Goal: Information Seeking & Learning: Learn about a topic

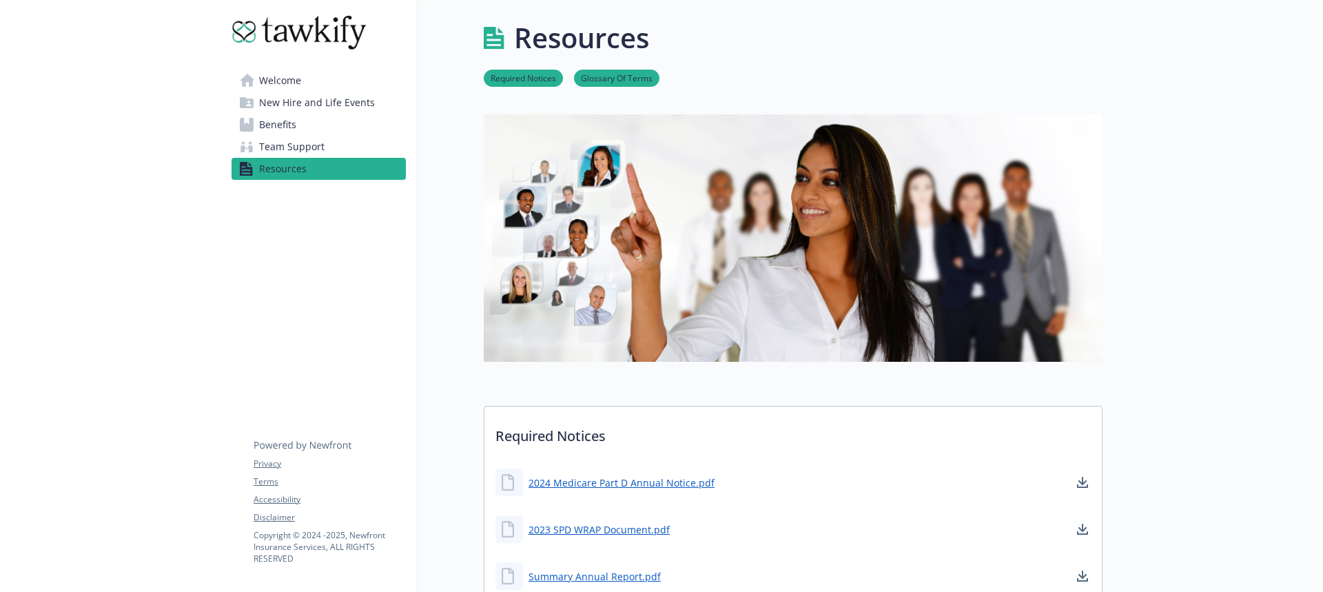
click at [317, 80] on link "Welcome" at bounding box center [318, 81] width 174 height 22
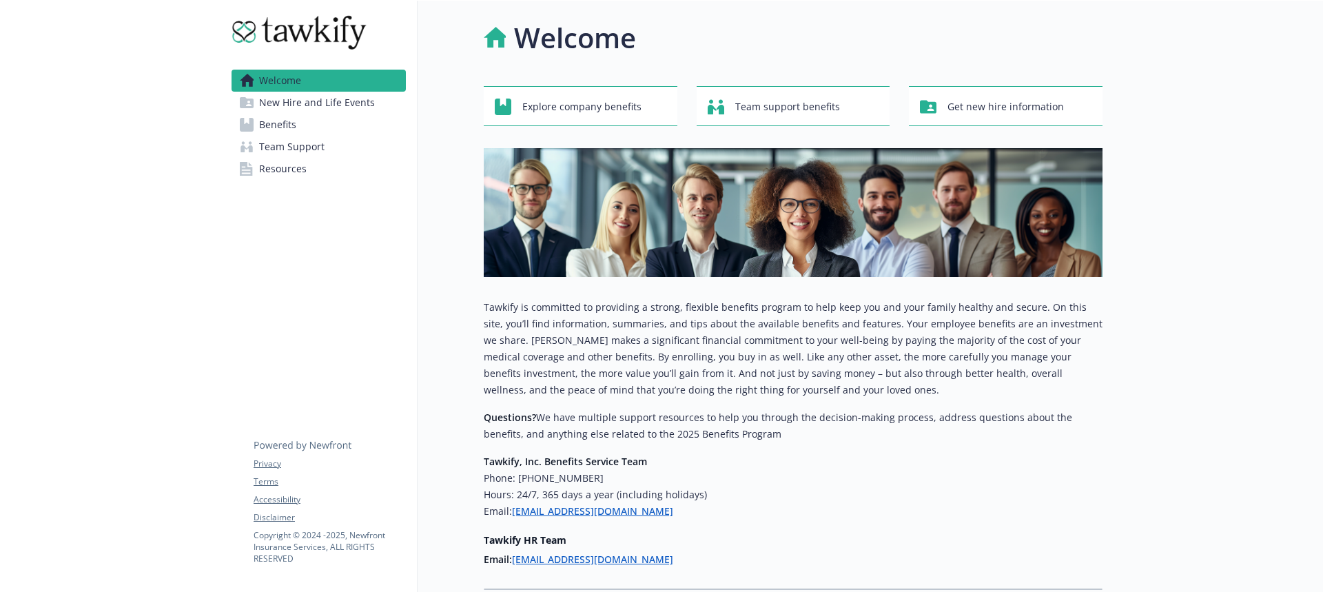
click at [342, 127] on link "Benefits" at bounding box center [318, 125] width 174 height 22
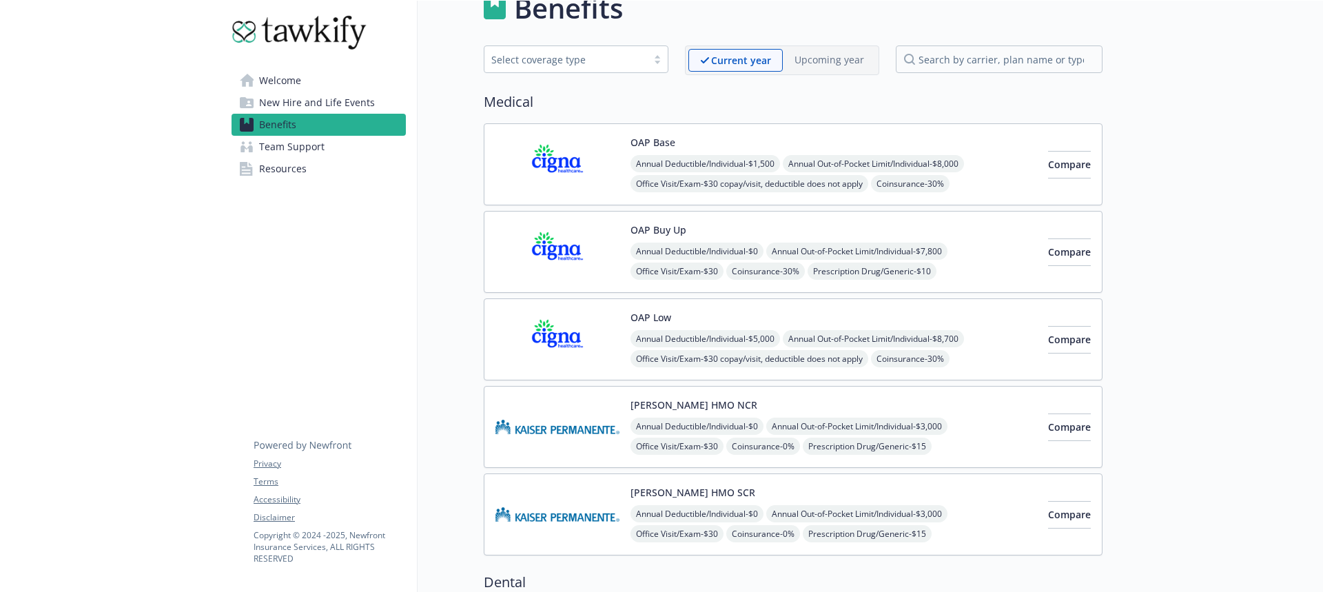
scroll to position [37, 0]
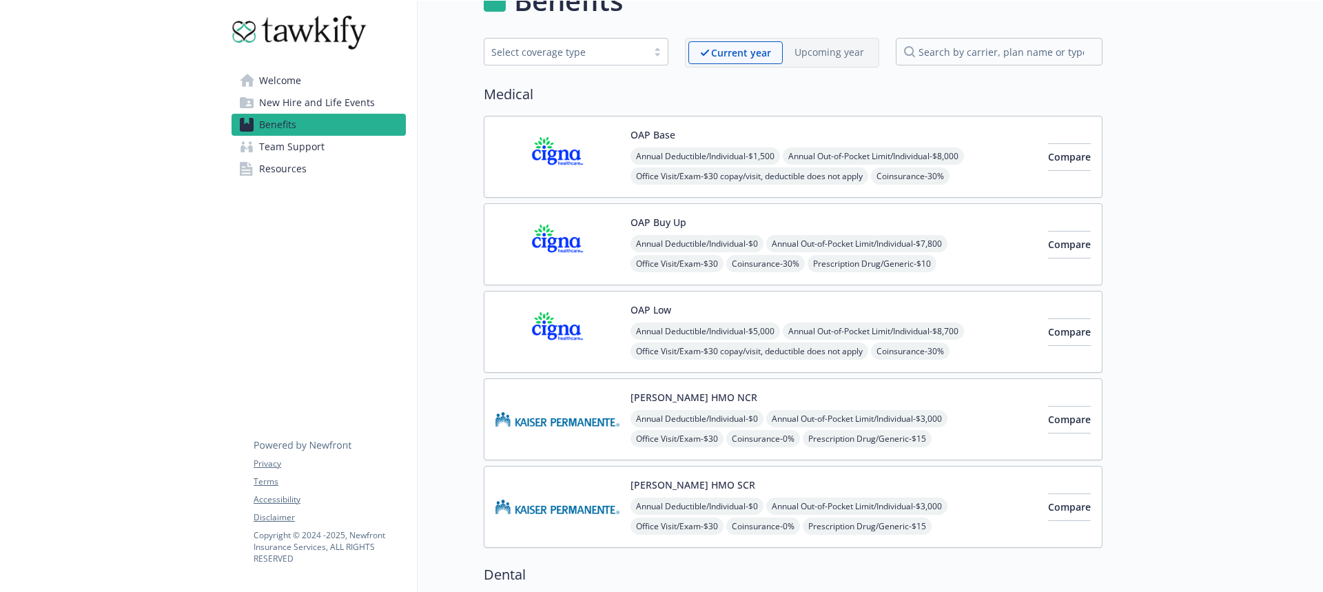
click at [604, 185] on img at bounding box center [557, 156] width 124 height 59
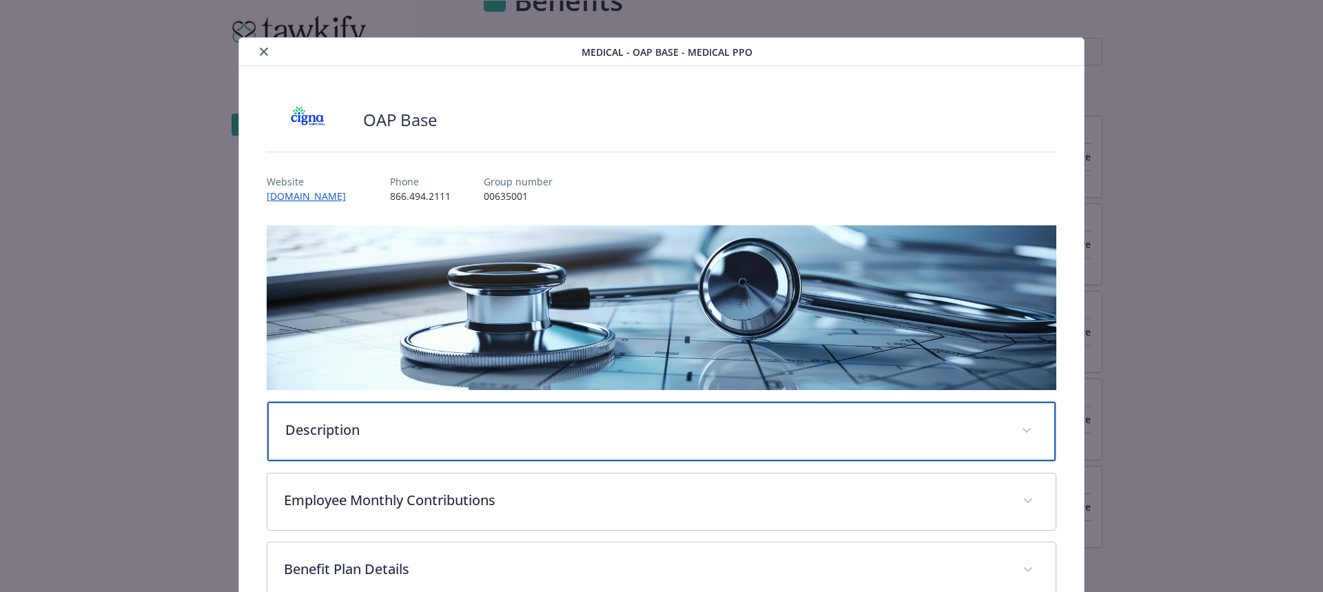
click at [510, 431] on p "Description" at bounding box center [645, 430] width 720 height 21
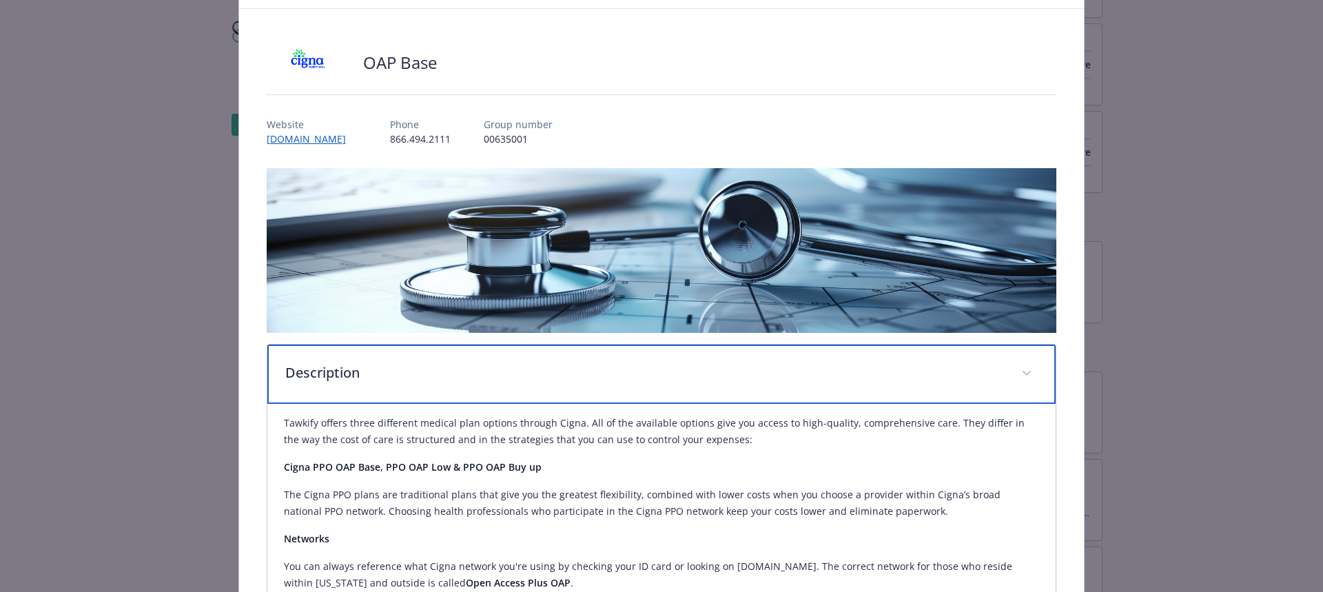
scroll to position [68, 0]
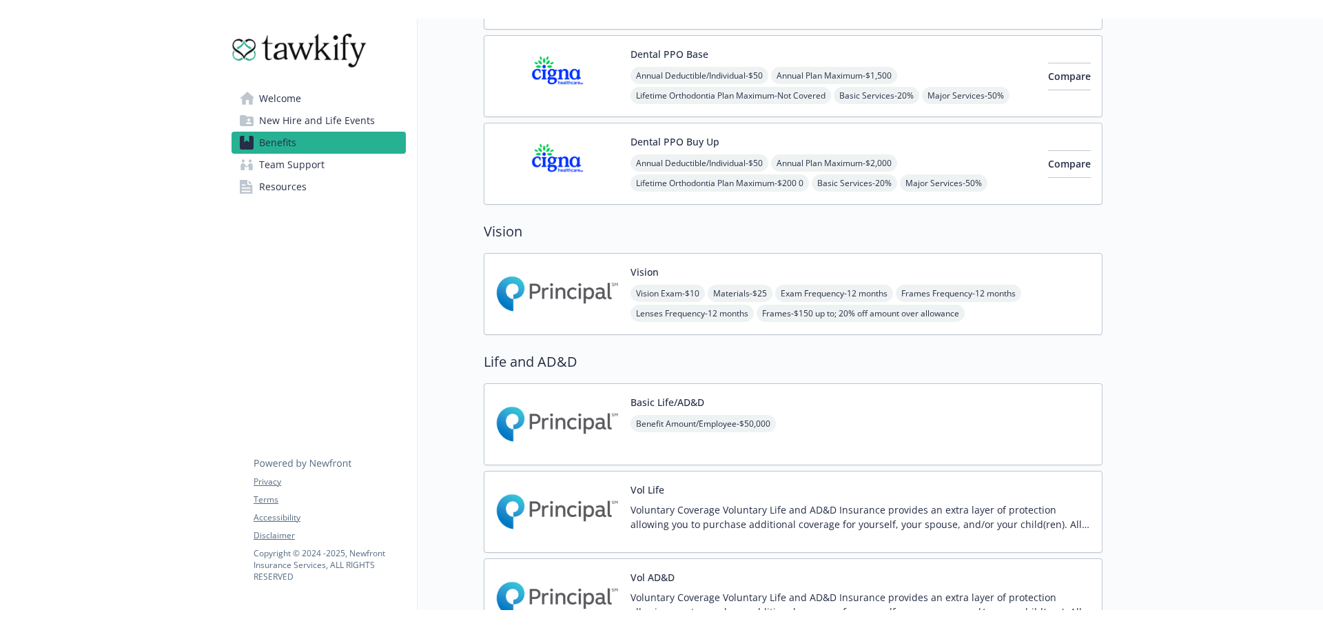
scroll to position [792, 0]
